Goal: Information Seeking & Learning: Learn about a topic

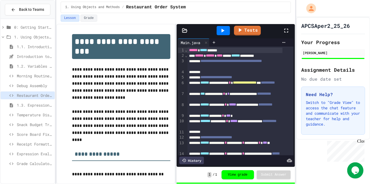
click at [365, 82] on div "APCSAper2_25_26 Your Progress [PERSON_NAME] Assignment Details No due date set …" at bounding box center [334, 78] width 74 height 123
click at [2, 56] on div "Introduction to Algorithms, Programming, and Compilers" at bounding box center [28, 57] width 54 height 8
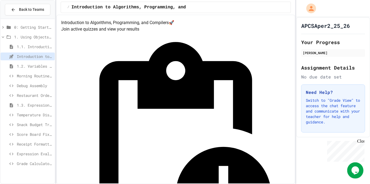
click at [37, 164] on span "Grade Calculator Pro" at bounding box center [35, 164] width 36 height 6
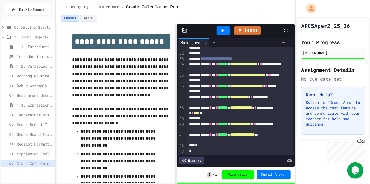
scroll to position [233, 0]
click at [220, 32] on icon at bounding box center [223, 30] width 7 height 7
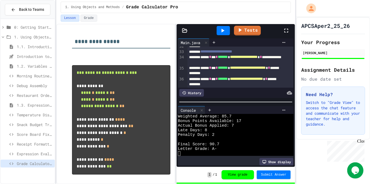
scroll to position [244, 0]
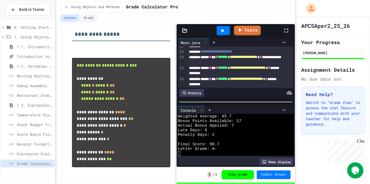
click at [326, 169] on div "APCSAper2_25_26 Your Progress [PERSON_NAME] Assignment Details No due date set …" at bounding box center [334, 100] width 74 height 167
click at [361, 87] on div "APCSAper2_25_26 Your Progress [PERSON_NAME] Assignment Details No due date set …" at bounding box center [334, 78] width 74 height 123
click at [361, 82] on div "APCSAper2_25_26 Your Progress [PERSON_NAME] Assignment Details No due date set …" at bounding box center [334, 78] width 74 height 123
click at [365, 73] on div "APCSAper2_25_26 Your Progress [PERSON_NAME] Assignment Details No due date set …" at bounding box center [334, 78] width 74 height 123
click at [365, 98] on div "APCSAper2_25_26 Your Progress [PERSON_NAME] Assignment Details No due date set …" at bounding box center [334, 78] width 74 height 123
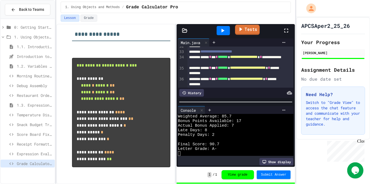
click at [248, 34] on link "Tests" at bounding box center [247, 30] width 25 height 10
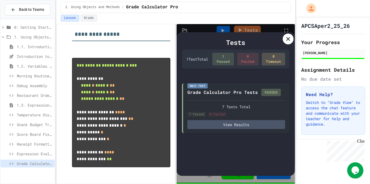
click at [287, 41] on icon at bounding box center [288, 39] width 7 height 7
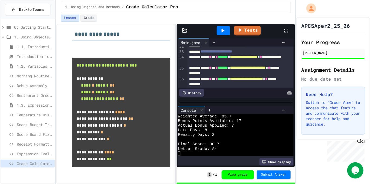
drag, startPoint x: 151, startPoint y: 31, endPoint x: 153, endPoint y: 29, distance: 2.9
click at [152, 31] on h3 "**********" at bounding box center [121, 33] width 98 height 18
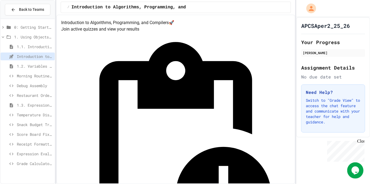
click at [32, 165] on span "Grade Calculator Pro" at bounding box center [35, 164] width 36 height 6
